Goal: Information Seeking & Learning: Check status

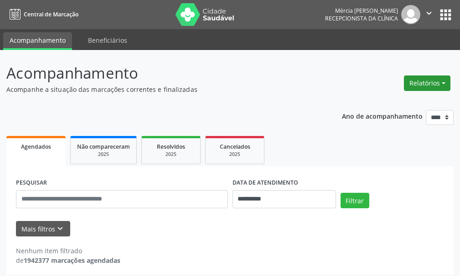
click at [420, 85] on button "Relatórios" at bounding box center [427, 83] width 46 height 15
click at [443, 83] on button "Relatórios" at bounding box center [427, 83] width 46 height 15
click at [385, 104] on link "Agendamentos" at bounding box center [402, 103] width 98 height 13
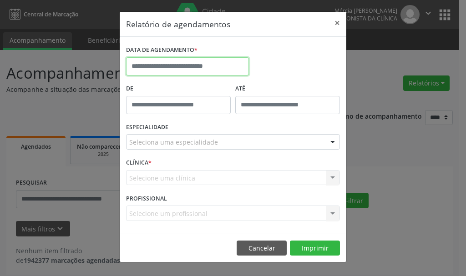
click at [170, 67] on input "text" at bounding box center [187, 66] width 123 height 18
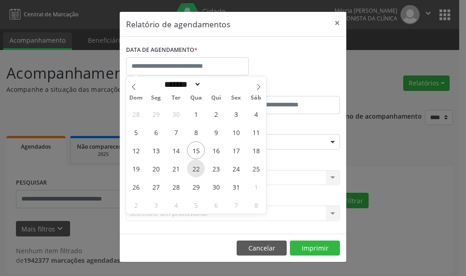
click at [197, 169] on span "22" at bounding box center [196, 169] width 18 height 18
type input "**********"
click at [197, 169] on span "22" at bounding box center [196, 169] width 18 height 18
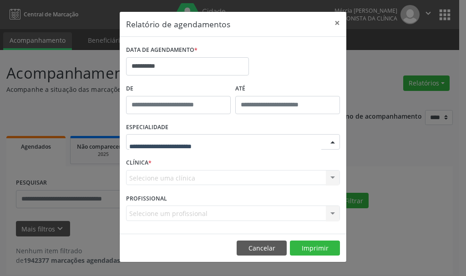
click at [162, 137] on div at bounding box center [233, 141] width 214 height 15
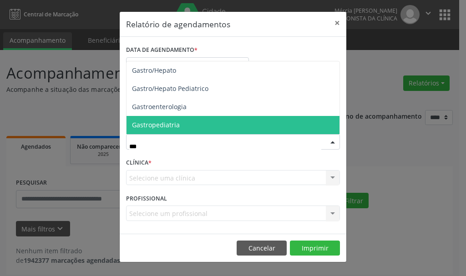
type input "****"
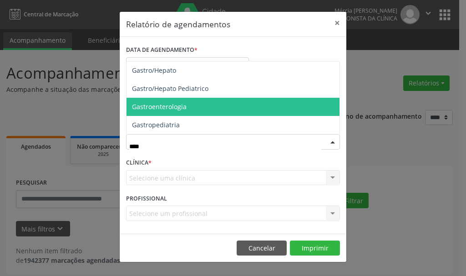
drag, startPoint x: 171, startPoint y: 106, endPoint x: 133, endPoint y: 129, distance: 44.8
click at [170, 107] on span "Gastroenterologia" at bounding box center [159, 106] width 55 height 9
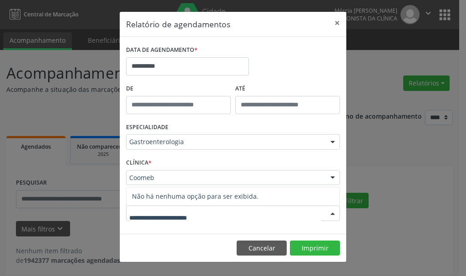
click at [160, 195] on span "Não há nenhuma opção para ser exibida." at bounding box center [233, 197] width 213 height 18
click at [147, 223] on input "text" at bounding box center [225, 218] width 192 height 18
type input "**********"
click at [308, 248] on button "Imprimir" at bounding box center [315, 248] width 50 height 15
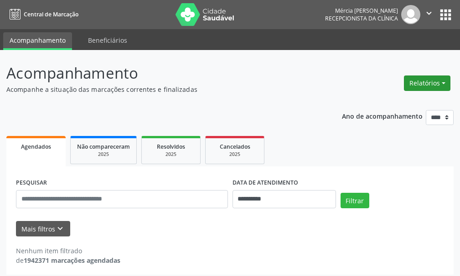
click at [424, 84] on button "Relatórios" at bounding box center [427, 83] width 46 height 15
click at [443, 83] on button "Relatórios" at bounding box center [427, 83] width 46 height 15
click at [442, 82] on button "Relatórios" at bounding box center [427, 83] width 46 height 15
click at [379, 101] on link "Agendamentos" at bounding box center [402, 103] width 98 height 13
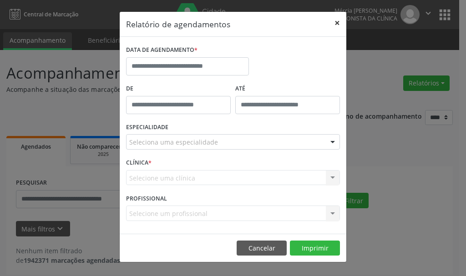
click at [339, 22] on button "×" at bounding box center [337, 23] width 18 height 22
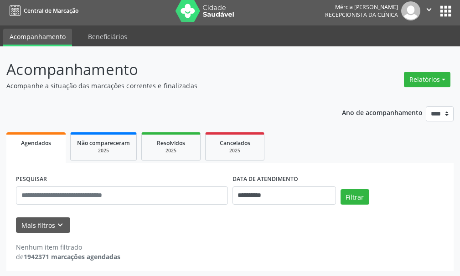
scroll to position [5, 0]
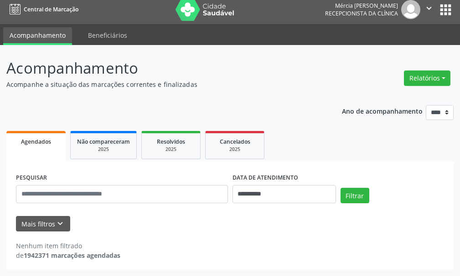
click at [35, 141] on span "Agendados" at bounding box center [36, 142] width 30 height 8
click at [57, 225] on icon "keyboard_arrow_down" at bounding box center [60, 224] width 10 height 10
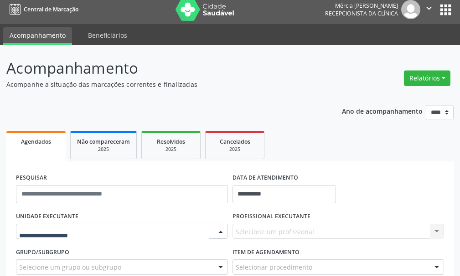
click at [219, 230] on div at bounding box center [221, 232] width 14 height 15
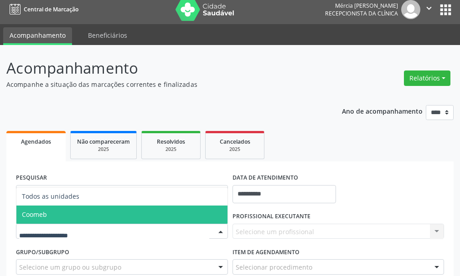
click at [40, 214] on span "Coomeb" at bounding box center [34, 214] width 25 height 9
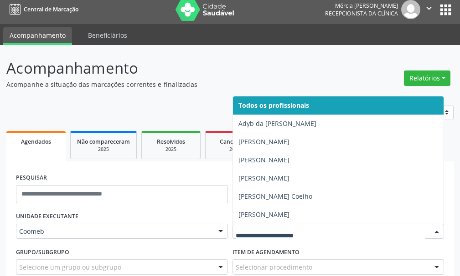
click at [435, 230] on div at bounding box center [437, 232] width 14 height 15
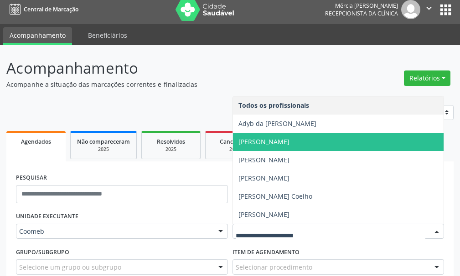
click at [267, 142] on span "[PERSON_NAME]" at bounding box center [263, 142] width 51 height 9
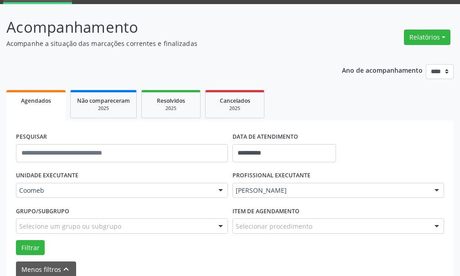
scroll to position [92, 0]
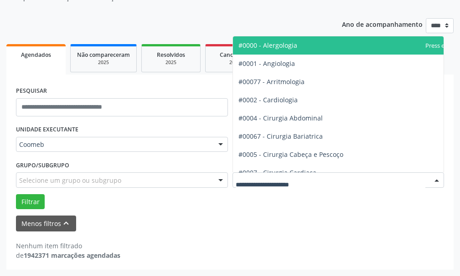
click at [436, 179] on div at bounding box center [437, 180] width 14 height 15
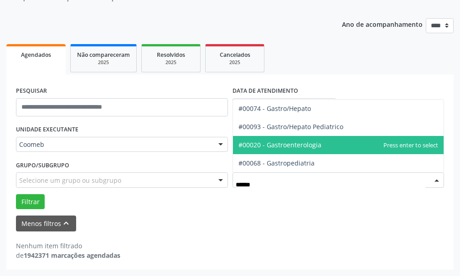
click at [297, 146] on span "#00020 - Gastroenterologia" at bounding box center [279, 145] width 83 height 9
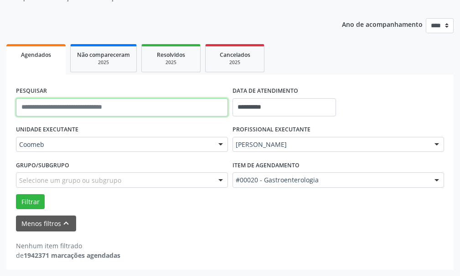
click at [72, 108] on input "text" at bounding box center [122, 107] width 212 height 18
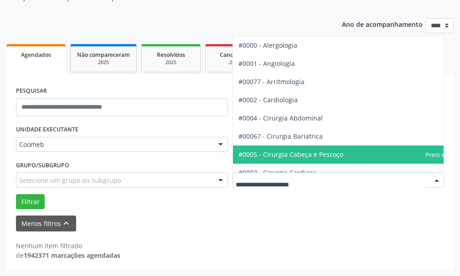
click at [436, 179] on div at bounding box center [437, 180] width 14 height 15
click at [262, 186] on input "text" at bounding box center [330, 185] width 190 height 18
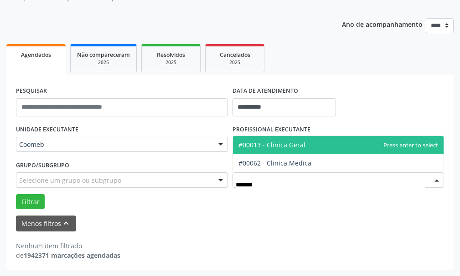
type input "*******"
click at [284, 146] on span "#00013 - Clinica Geral" at bounding box center [271, 145] width 67 height 9
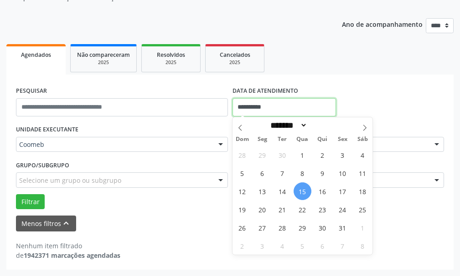
click at [287, 105] on input "**********" at bounding box center [283, 107] width 103 height 18
click at [301, 210] on span "22" at bounding box center [302, 210] width 18 height 18
type input "**********"
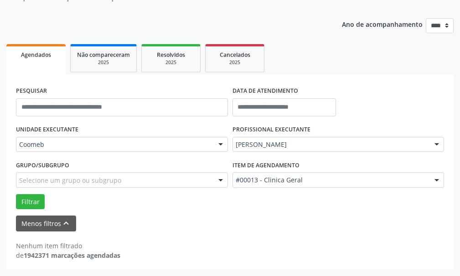
drag, startPoint x: 432, startPoint y: 250, endPoint x: 418, endPoint y: 251, distance: 14.6
click at [432, 251] on div "Nenhum item filtrado de 1942371 marcações agendadas" at bounding box center [230, 250] width 428 height 19
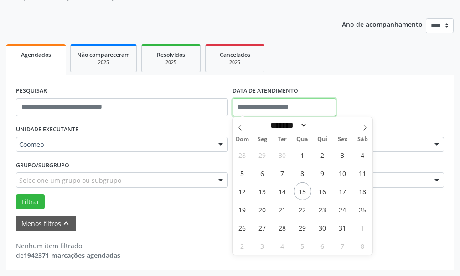
click at [281, 103] on input "text" at bounding box center [283, 107] width 103 height 18
click at [300, 210] on span "22" at bounding box center [302, 210] width 18 height 18
type input "**********"
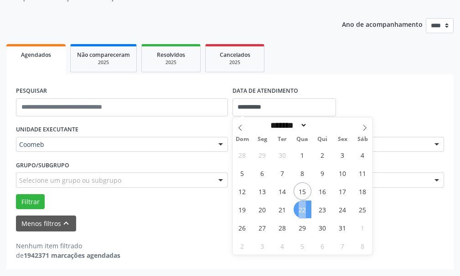
click at [300, 210] on span "22" at bounding box center [302, 210] width 18 height 18
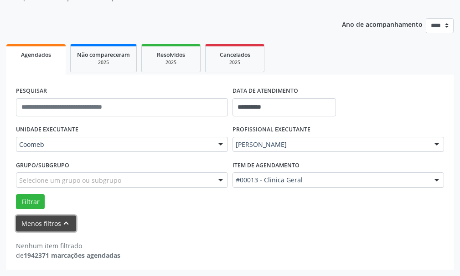
click at [31, 225] on button "Menos filtros keyboard_arrow_up" at bounding box center [46, 224] width 60 height 16
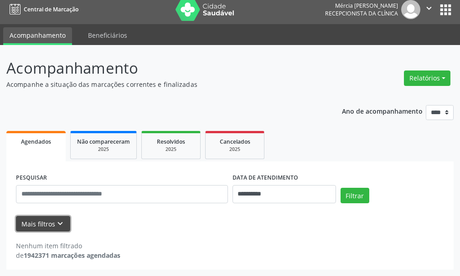
scroll to position [5, 0]
click at [427, 77] on button "Relatórios" at bounding box center [427, 78] width 46 height 15
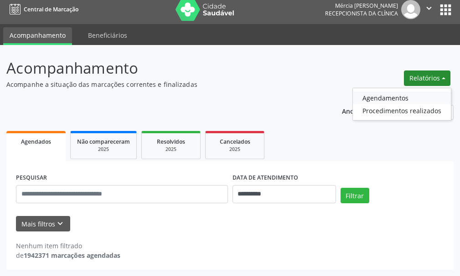
click at [382, 99] on link "Agendamentos" at bounding box center [402, 98] width 98 height 13
select select "*"
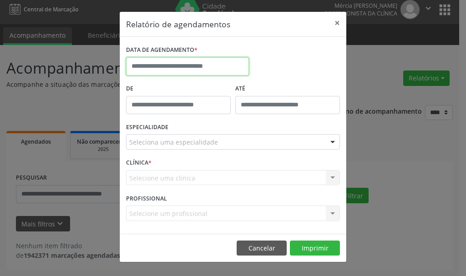
click at [182, 65] on input "text" at bounding box center [187, 66] width 123 height 18
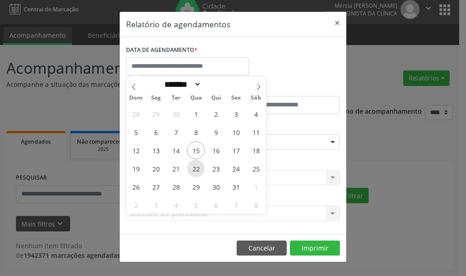
click at [199, 171] on span "22" at bounding box center [196, 169] width 18 height 18
type input "**********"
click at [197, 167] on span "22" at bounding box center [196, 169] width 18 height 18
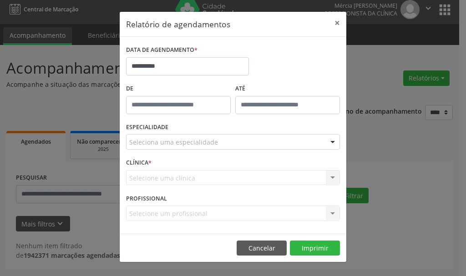
click at [162, 178] on div "Selecione uma clínica Nenhum resultado encontrado para: " " Não há nenhuma opçã…" at bounding box center [233, 177] width 214 height 15
click at [332, 178] on div "Selecione uma clínica Nenhum resultado encontrado para: " " Não há nenhuma opçã…" at bounding box center [233, 177] width 214 height 15
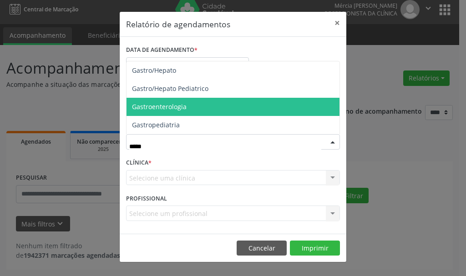
click at [157, 108] on span "Gastroenterologia" at bounding box center [159, 106] width 55 height 9
type input "*****"
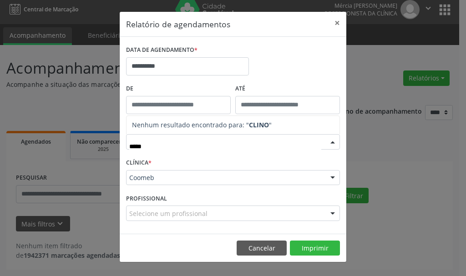
type input "****"
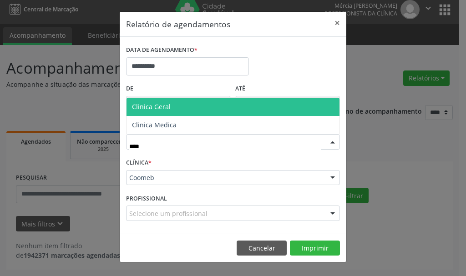
click at [149, 107] on span "Clinica Geral" at bounding box center [151, 106] width 39 height 9
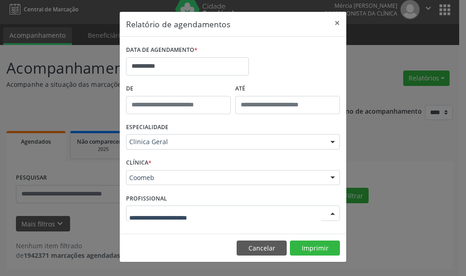
click at [335, 213] on div at bounding box center [333, 213] width 14 height 15
click at [340, 20] on button "×" at bounding box center [337, 23] width 18 height 22
